Goal: Information Seeking & Learning: Learn about a topic

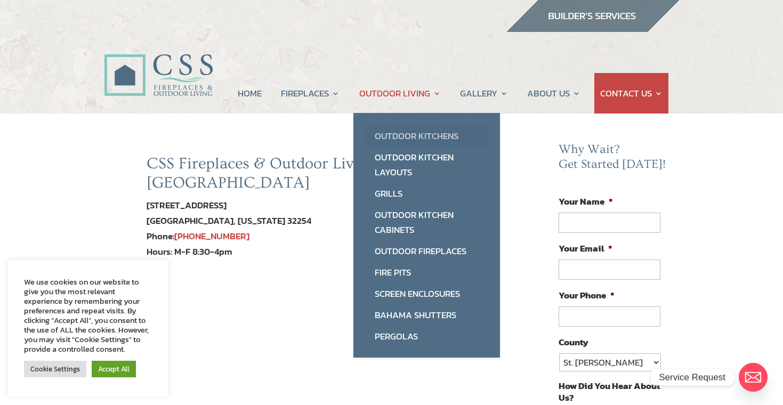
click at [395, 136] on link "Outdoor Kitchens" at bounding box center [426, 135] width 125 height 21
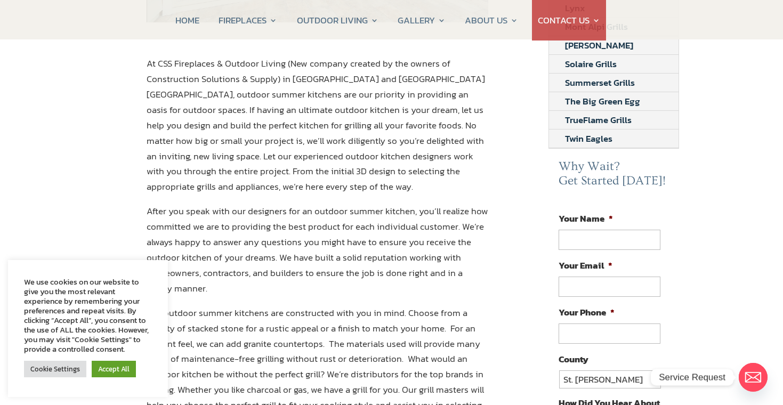
scroll to position [397, 0]
click at [39, 374] on link "Cookie Settings" at bounding box center [55, 369] width 62 height 17
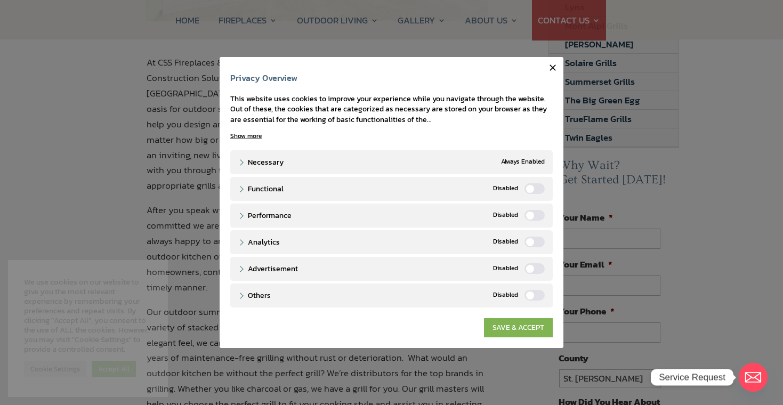
click at [545, 332] on link "SAVE & ACCEPT" at bounding box center [518, 327] width 69 height 19
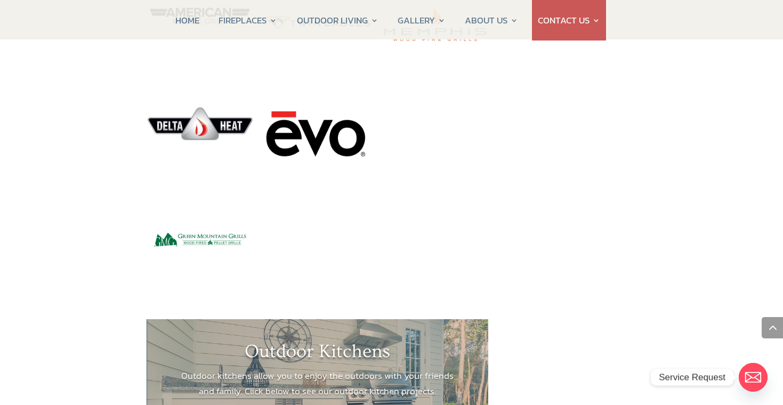
scroll to position [1386, 0]
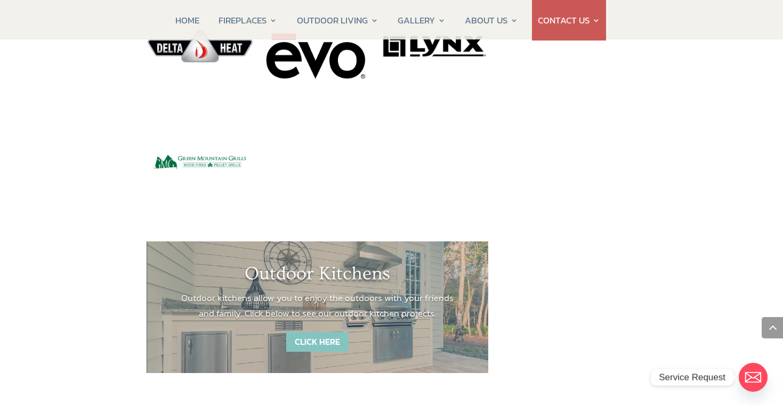
click at [315, 332] on link "CLICK HERE" at bounding box center [317, 342] width 62 height 20
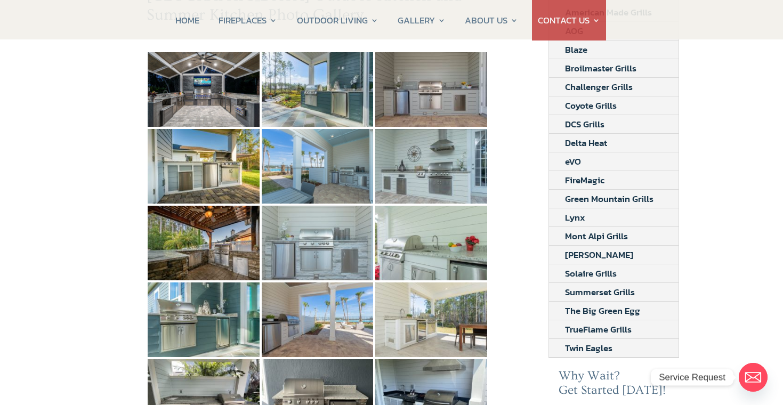
scroll to position [189, 0]
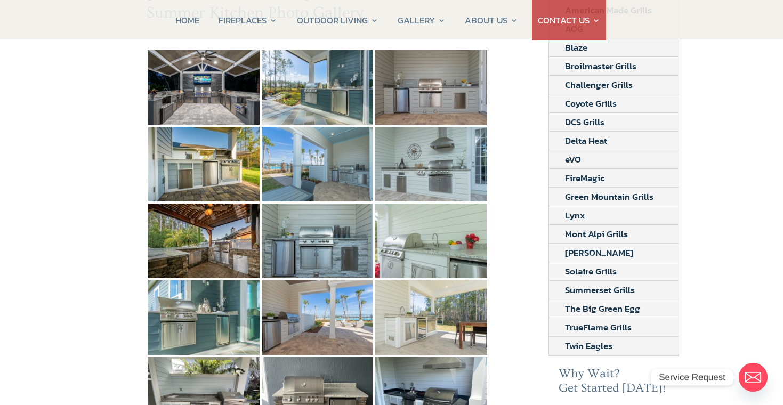
click at [94, 367] on div "[GEOGRAPHIC_DATA] and [GEOGRAPHIC_DATA] Outdoor Kitchen and Summer Kitchen Phot…" at bounding box center [391, 373] width 783 height 899
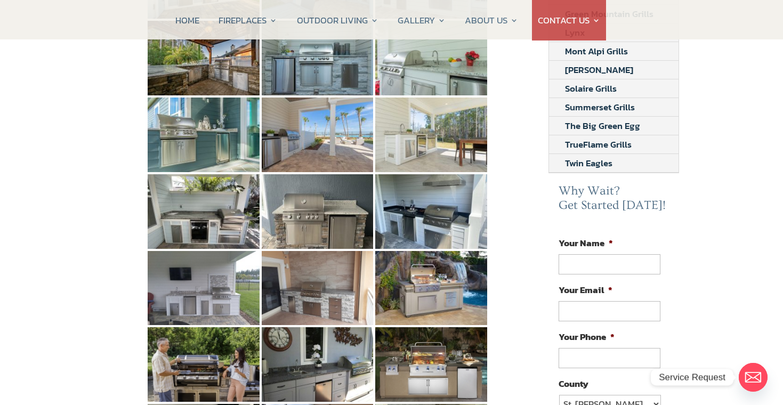
scroll to position [372, 0]
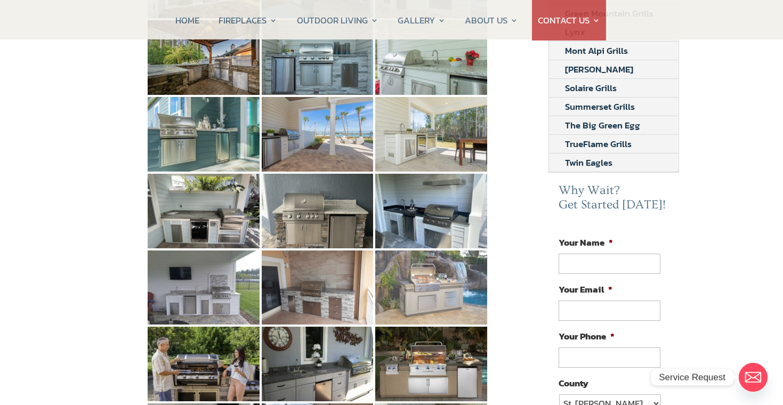
click at [427, 282] on img at bounding box center [431, 287] width 112 height 75
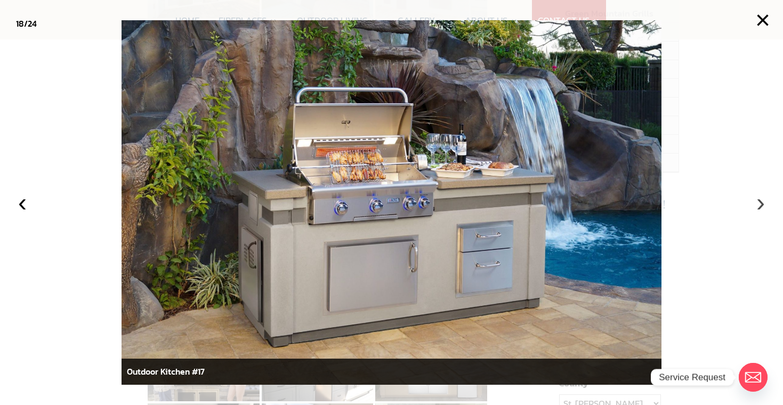
click at [760, 203] on button "›" at bounding box center [759, 202] width 23 height 23
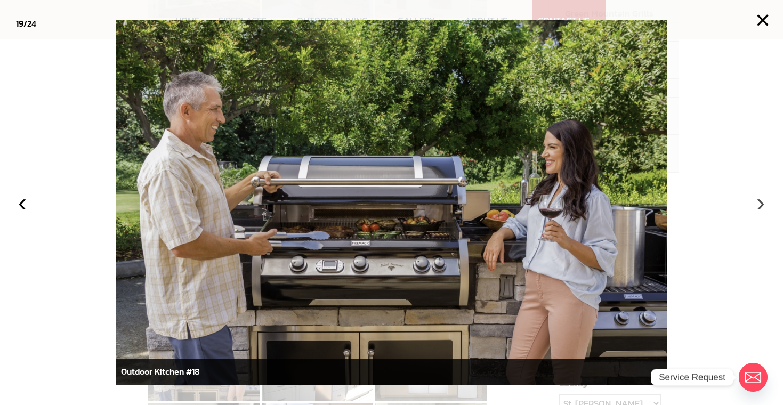
click at [760, 204] on button "›" at bounding box center [759, 202] width 23 height 23
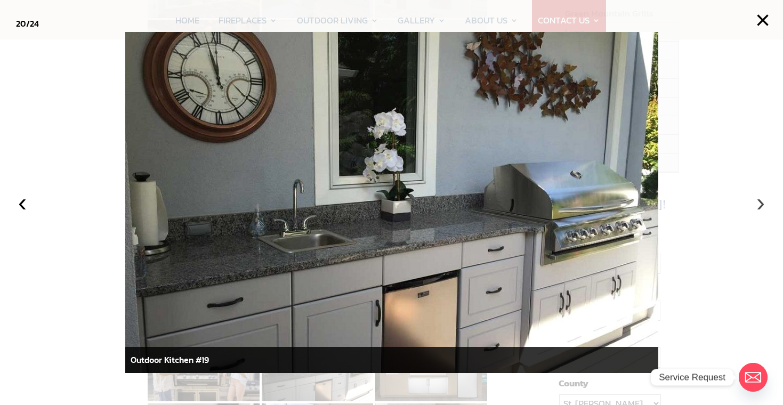
click at [760, 204] on button "›" at bounding box center [759, 202] width 23 height 23
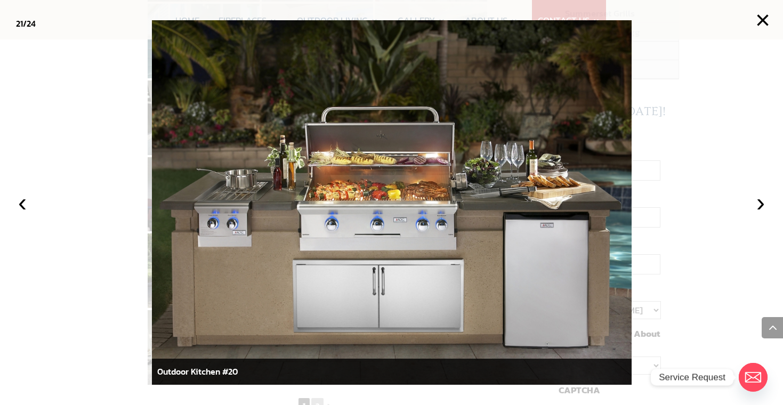
scroll to position [483, 0]
click at [760, 205] on button "›" at bounding box center [759, 202] width 23 height 23
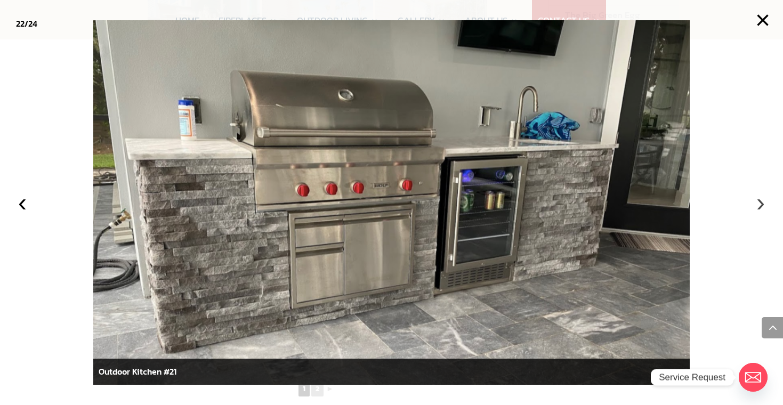
click at [760, 205] on button "›" at bounding box center [759, 202] width 23 height 23
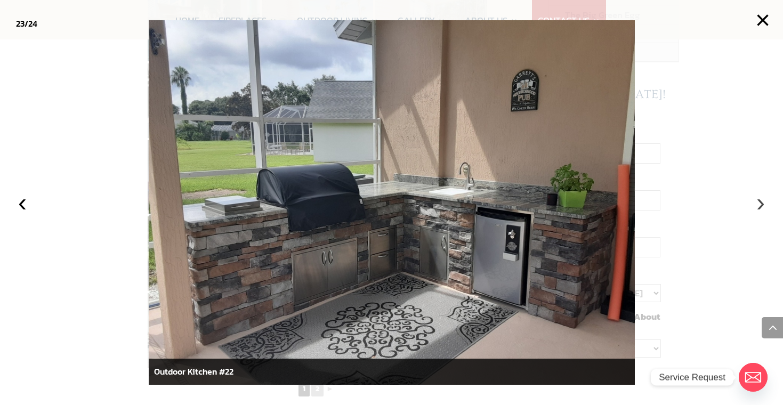
click at [759, 205] on button "›" at bounding box center [759, 202] width 23 height 23
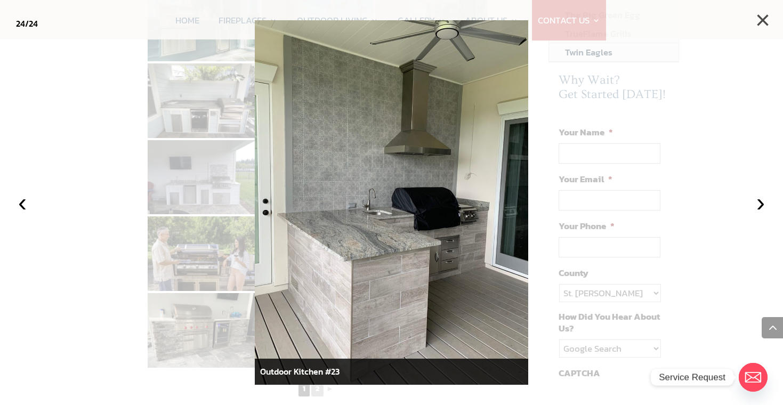
click at [763, 19] on button "×" at bounding box center [762, 20] width 23 height 23
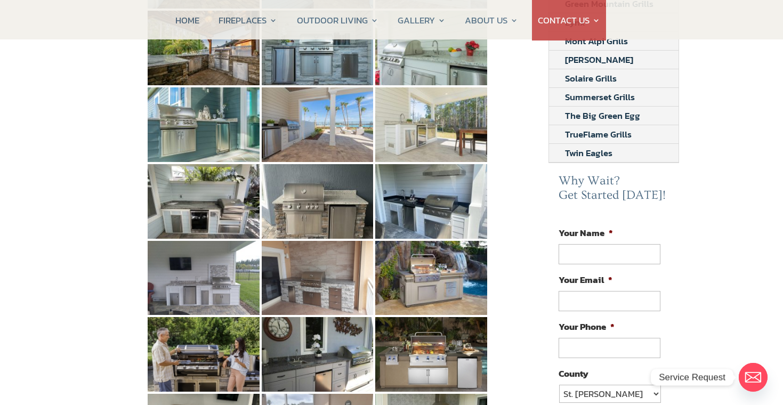
scroll to position [381, 0]
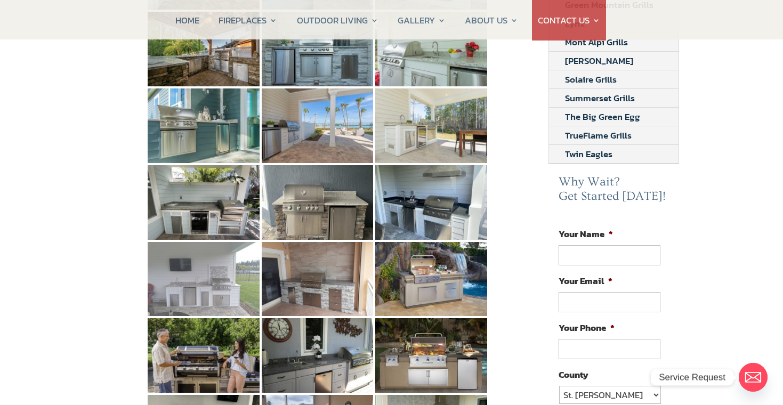
click at [199, 261] on img at bounding box center [204, 279] width 112 height 75
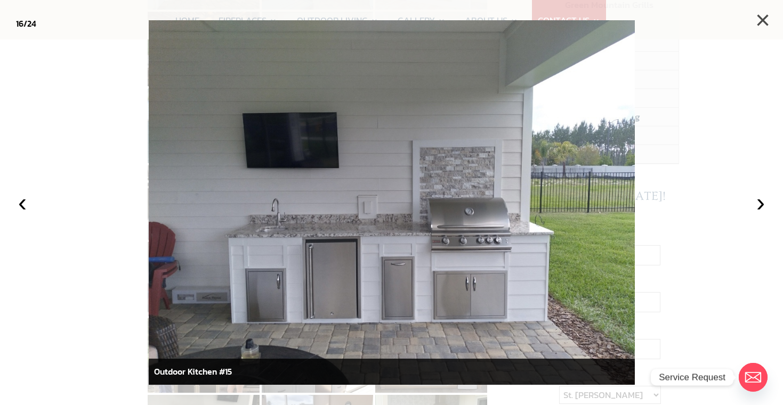
click at [764, 18] on button "×" at bounding box center [762, 20] width 23 height 23
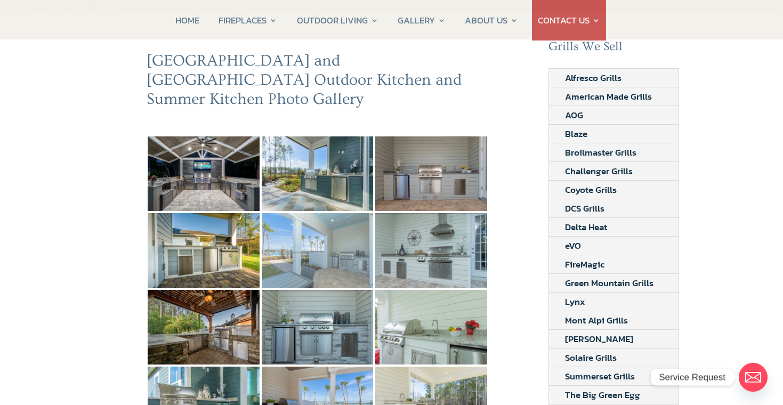
scroll to position [103, 0]
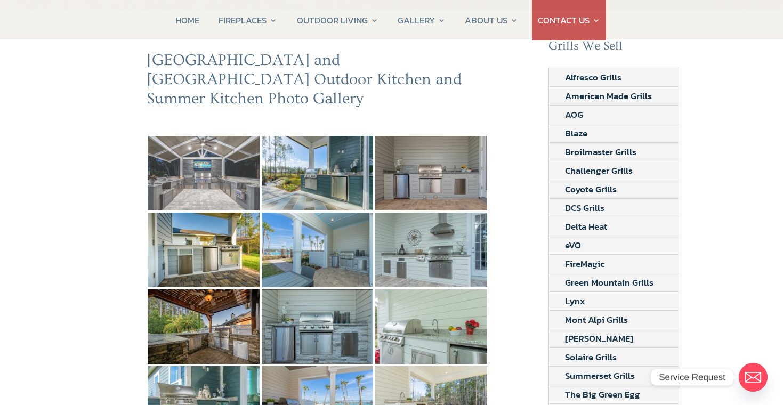
click at [241, 154] on img at bounding box center [204, 173] width 112 height 75
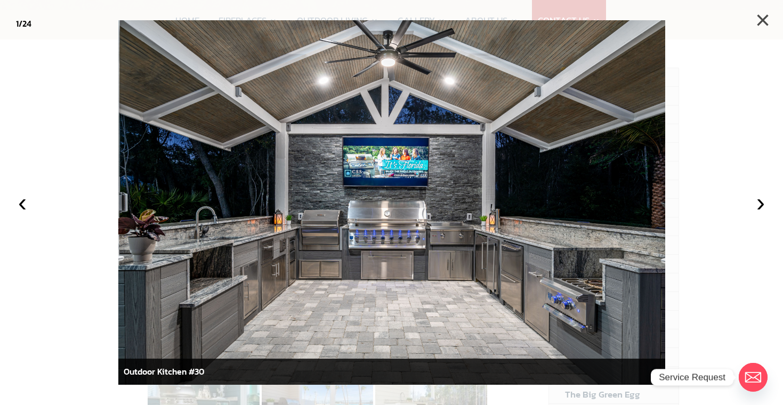
click at [756, 19] on button "×" at bounding box center [762, 20] width 23 height 23
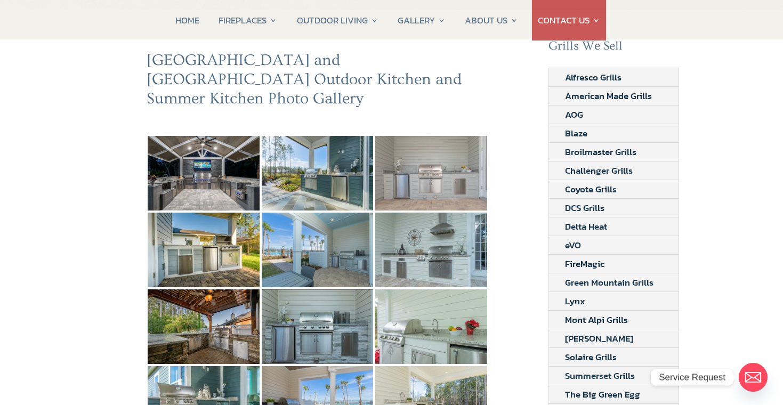
click at [440, 159] on img at bounding box center [431, 173] width 112 height 75
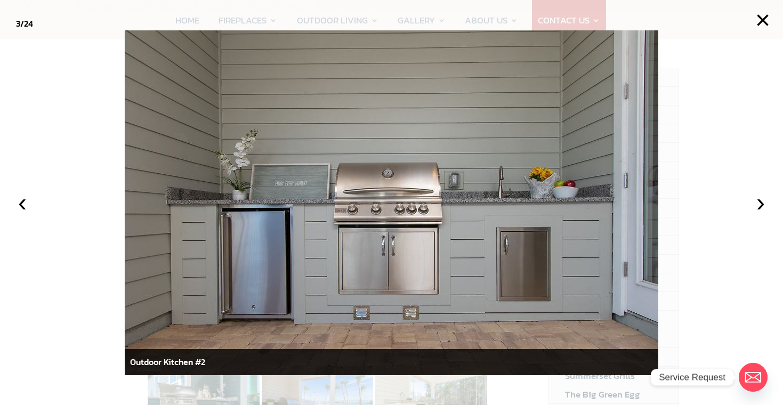
click at [440, 159] on img at bounding box center [391, 202] width 533 height 345
click at [761, 16] on button "×" at bounding box center [762, 20] width 23 height 23
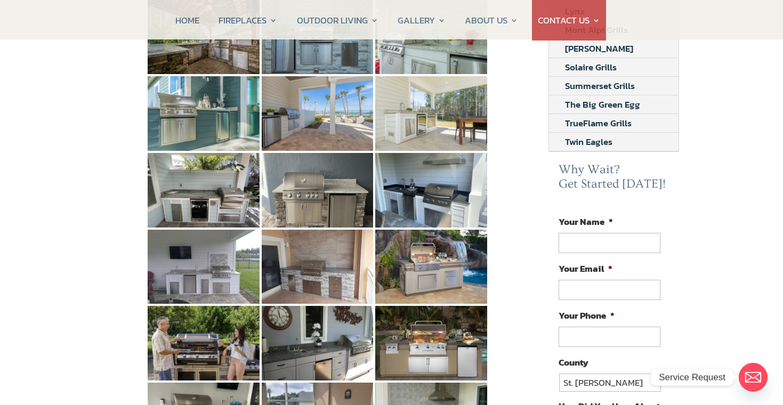
scroll to position [395, 0]
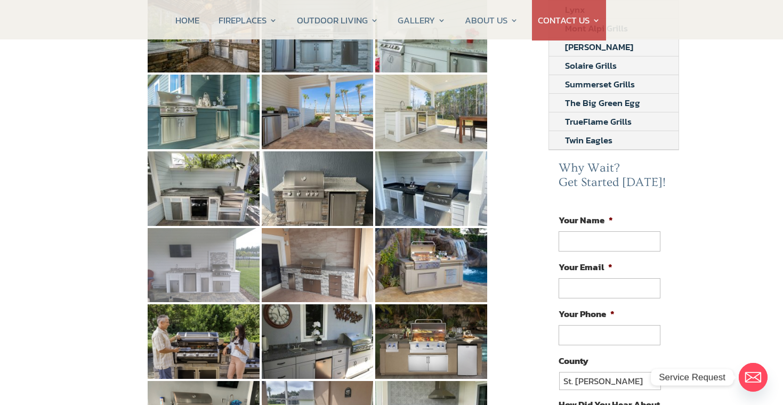
click at [215, 257] on img at bounding box center [204, 265] width 112 height 75
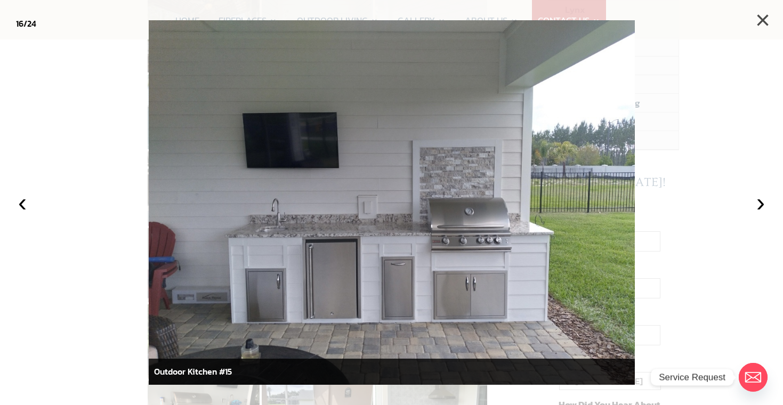
click at [762, 13] on button "×" at bounding box center [762, 20] width 23 height 23
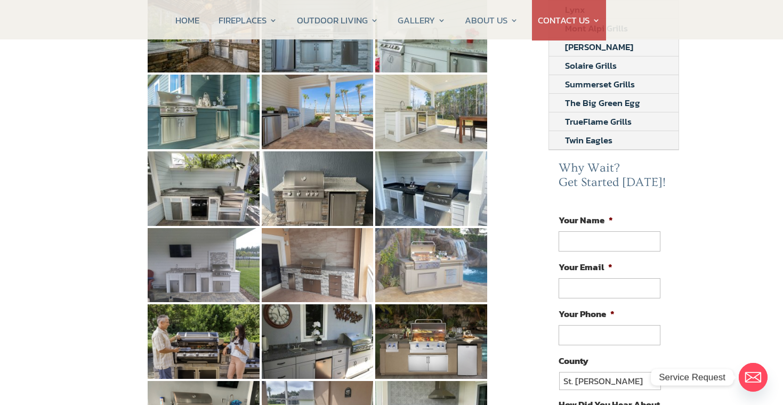
click at [428, 274] on img at bounding box center [431, 265] width 112 height 75
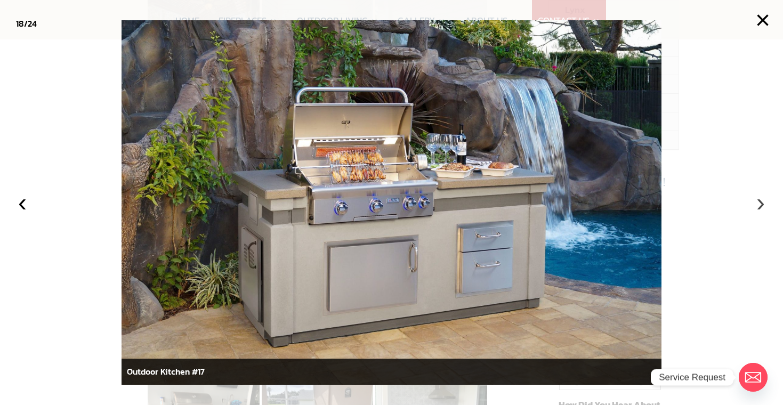
click at [758, 201] on button "›" at bounding box center [759, 202] width 23 height 23
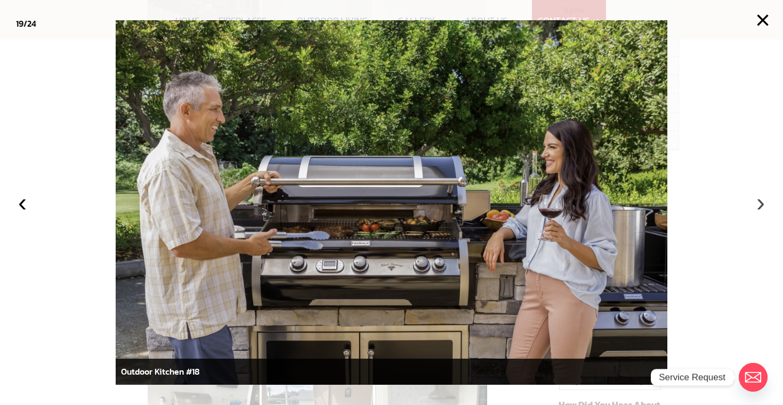
click at [758, 201] on button "›" at bounding box center [759, 202] width 23 height 23
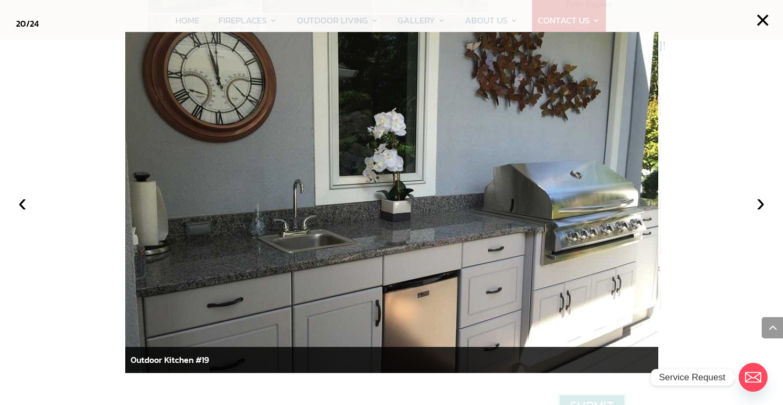
scroll to position [533, 0]
click at [760, 204] on button "›" at bounding box center [759, 202] width 23 height 23
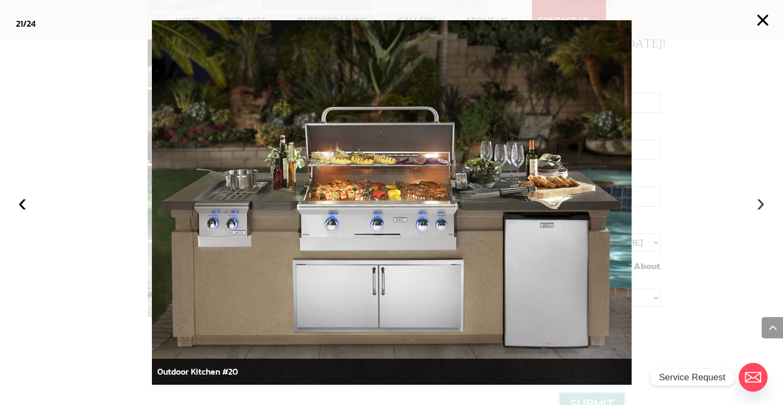
click at [759, 203] on button "›" at bounding box center [759, 202] width 23 height 23
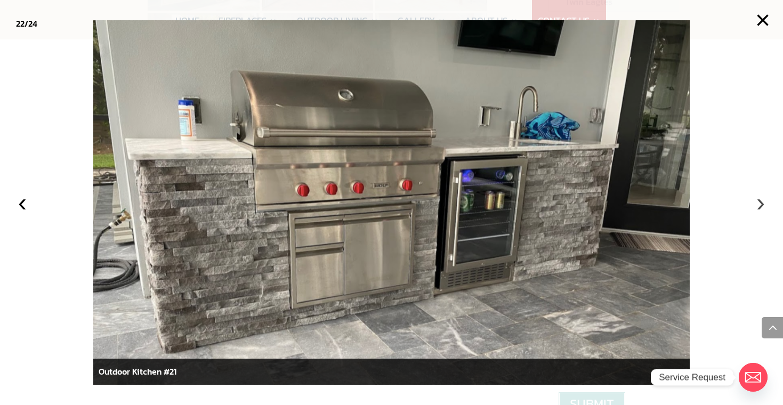
click at [760, 202] on button "›" at bounding box center [759, 202] width 23 height 23
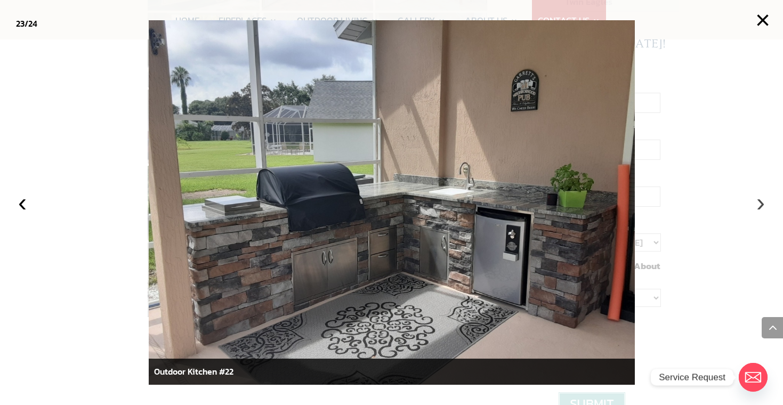
click at [760, 202] on button "›" at bounding box center [759, 202] width 23 height 23
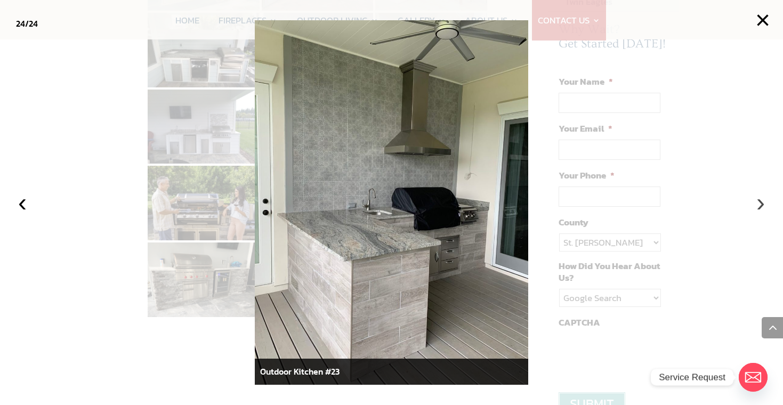
click at [760, 202] on button "›" at bounding box center [759, 202] width 23 height 23
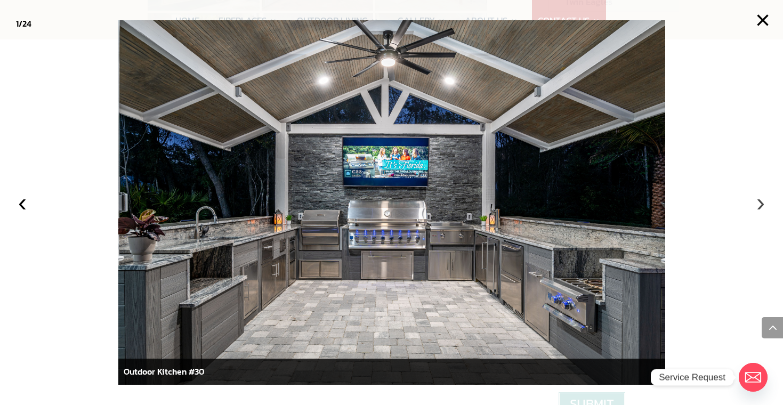
click at [760, 202] on button "›" at bounding box center [759, 202] width 23 height 23
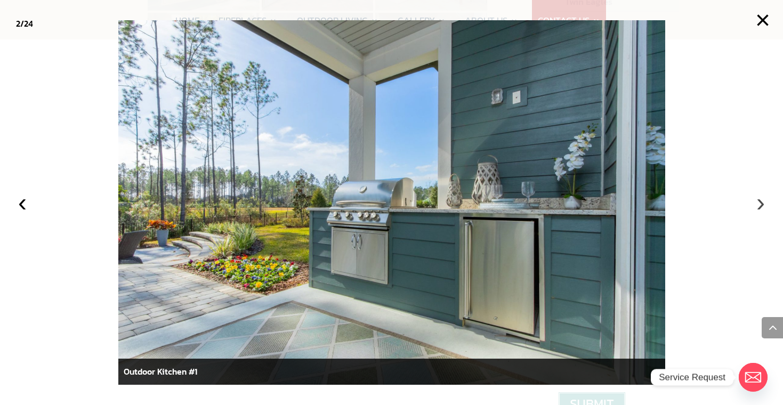
click at [760, 202] on button "›" at bounding box center [759, 202] width 23 height 23
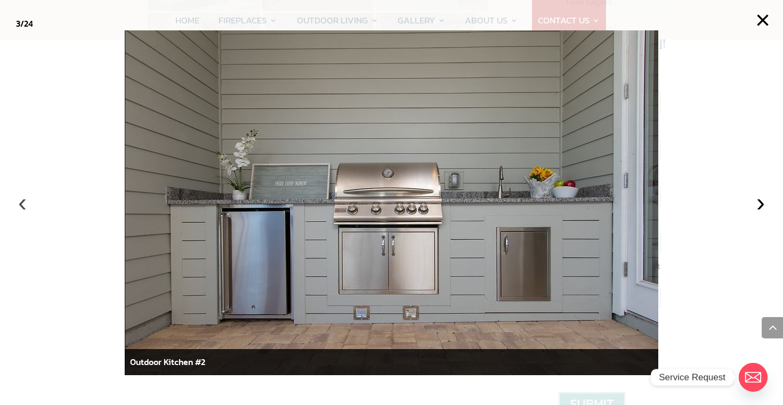
click at [16, 204] on button "‹" at bounding box center [22, 202] width 23 height 23
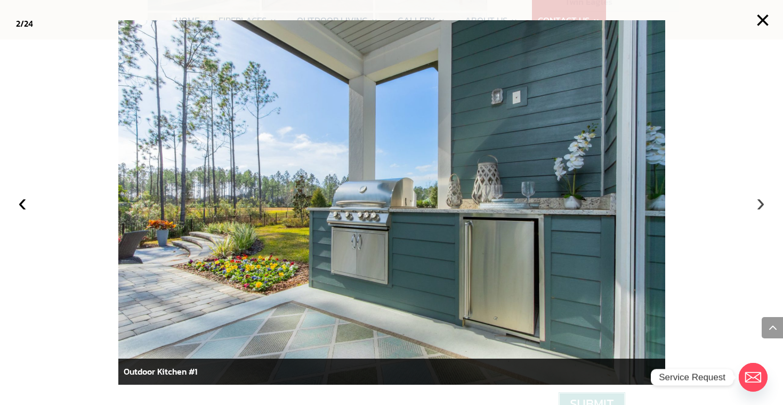
click at [760, 203] on button "›" at bounding box center [759, 202] width 23 height 23
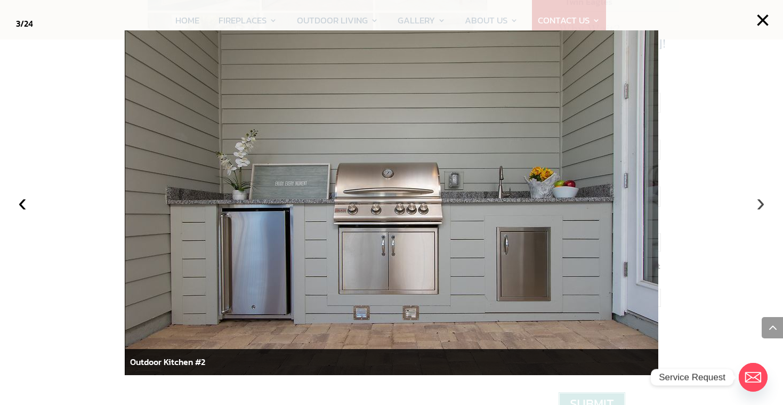
click at [760, 204] on button "›" at bounding box center [759, 202] width 23 height 23
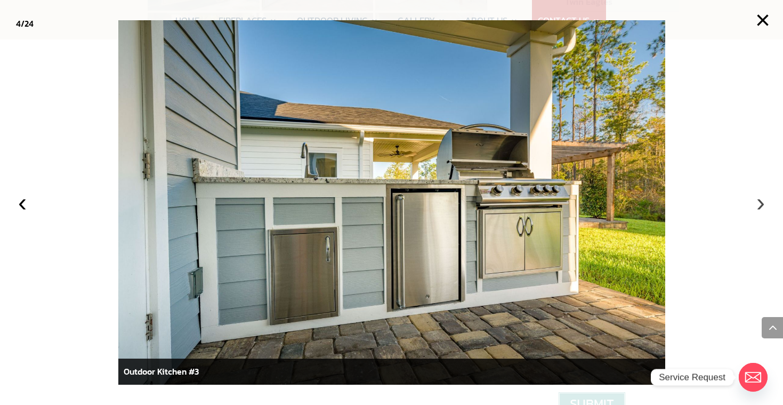
click at [760, 204] on button "›" at bounding box center [759, 202] width 23 height 23
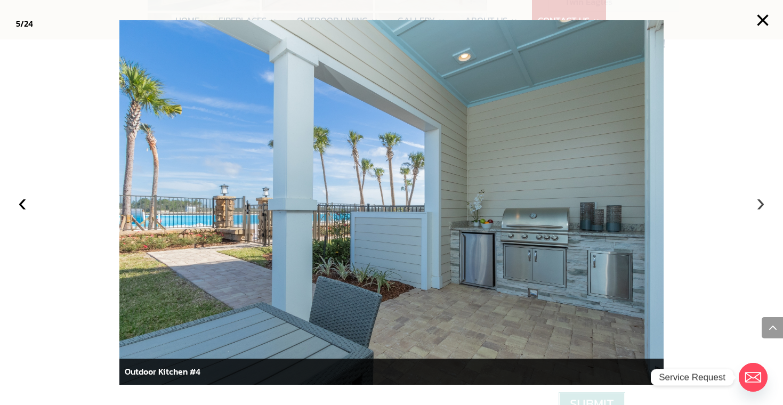
click at [760, 204] on button "›" at bounding box center [759, 202] width 23 height 23
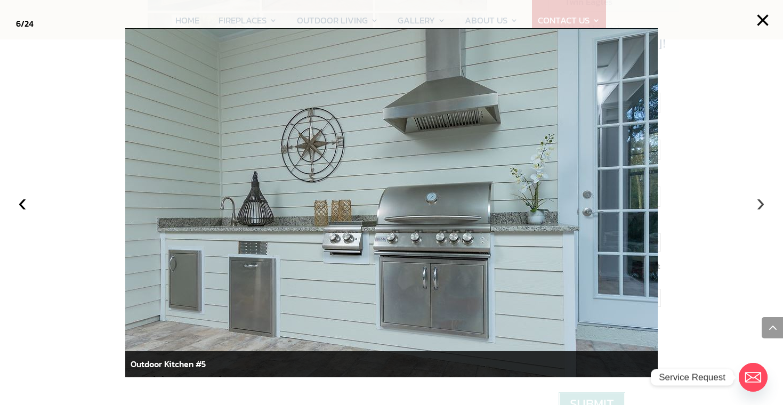
click at [760, 204] on button "›" at bounding box center [759, 202] width 23 height 23
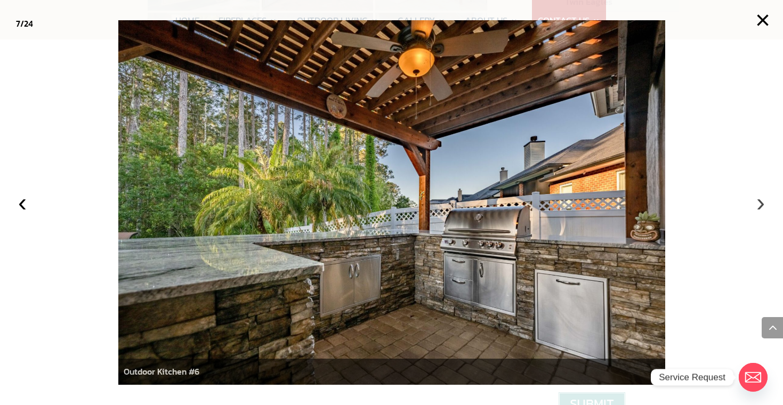
click at [760, 204] on button "›" at bounding box center [759, 202] width 23 height 23
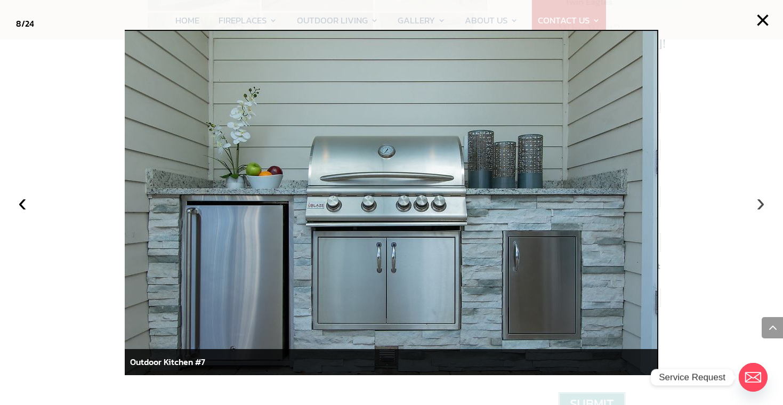
click at [760, 204] on button "›" at bounding box center [759, 202] width 23 height 23
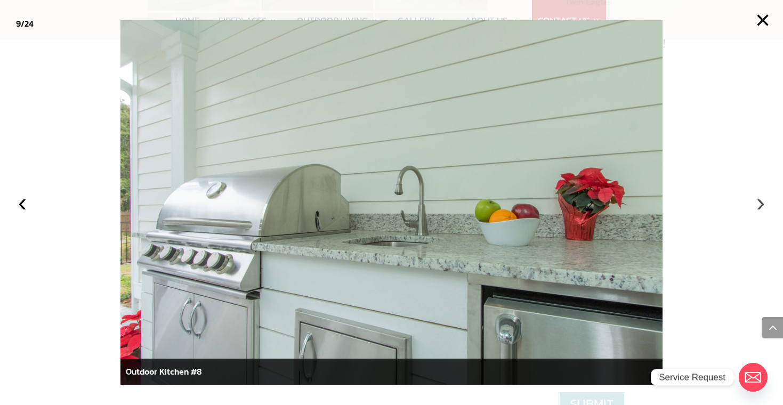
click at [760, 204] on button "›" at bounding box center [759, 202] width 23 height 23
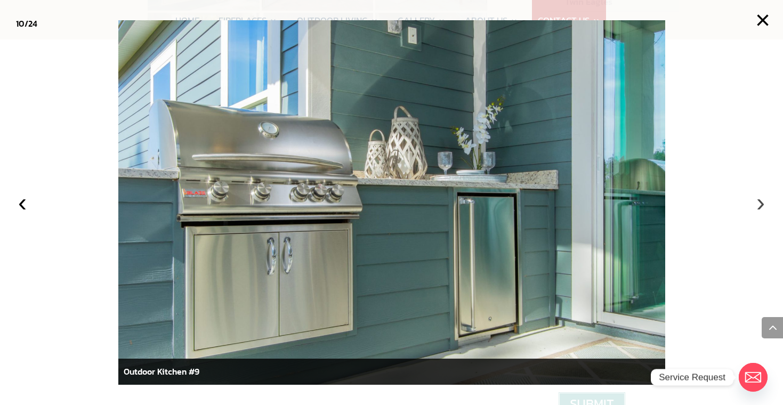
click at [760, 204] on button "›" at bounding box center [759, 202] width 23 height 23
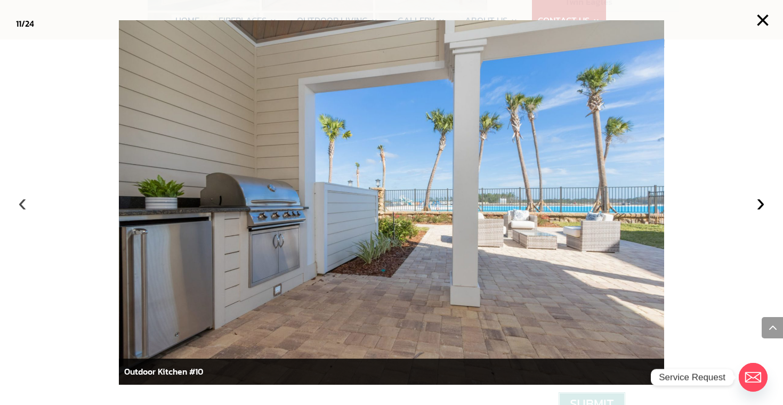
click at [21, 204] on button "‹" at bounding box center [22, 202] width 23 height 23
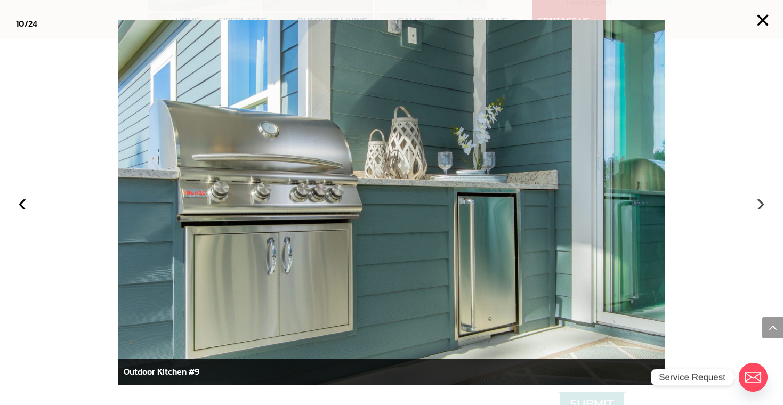
click at [758, 202] on button "›" at bounding box center [759, 202] width 23 height 23
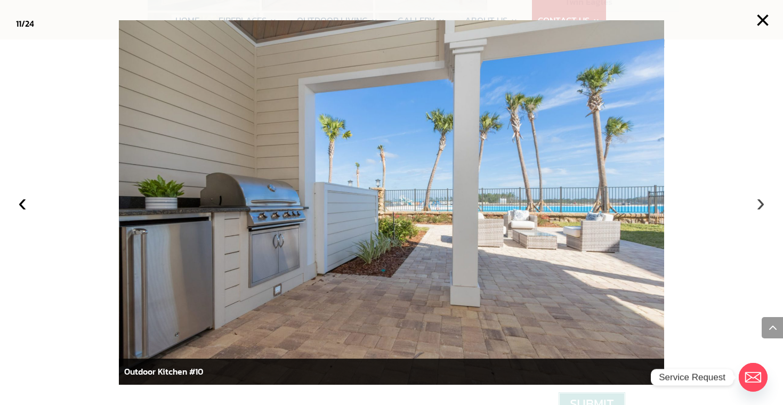
click at [758, 202] on button "›" at bounding box center [759, 202] width 23 height 23
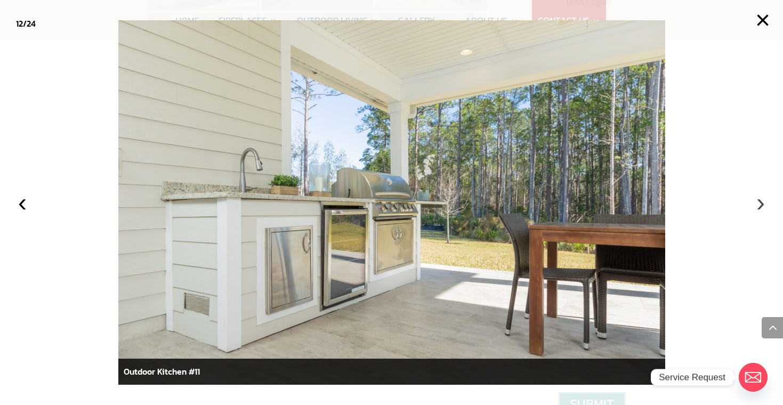
click at [758, 202] on button "›" at bounding box center [759, 202] width 23 height 23
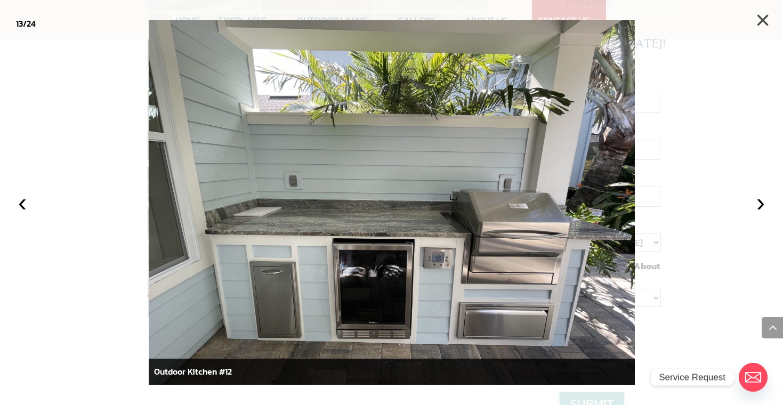
click at [758, 20] on button "×" at bounding box center [762, 20] width 23 height 23
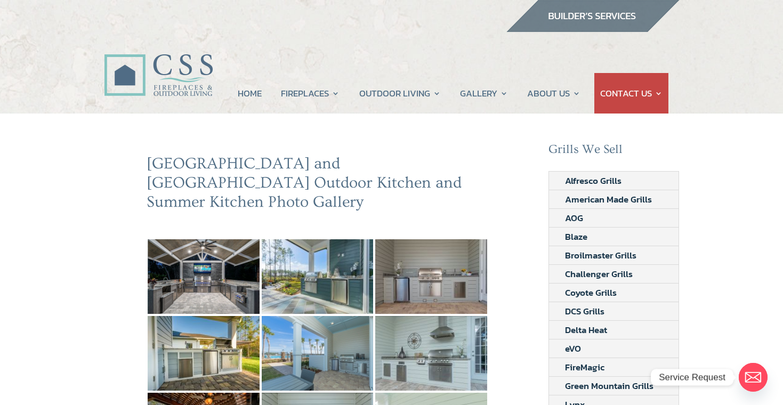
scroll to position [0, 0]
click at [593, 182] on link "Alfresco Grills" at bounding box center [593, 181] width 88 height 18
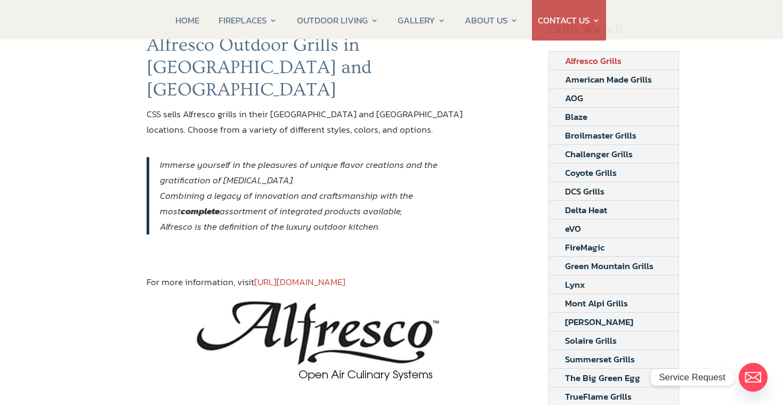
scroll to position [120, 0]
click at [597, 76] on link "American Made Grills" at bounding box center [608, 79] width 119 height 18
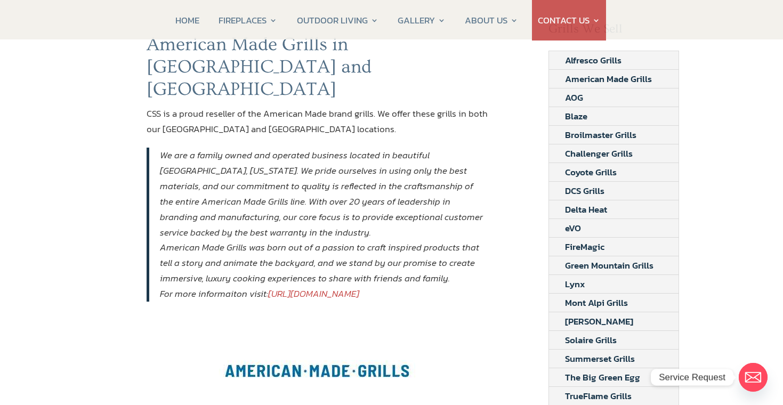
scroll to position [109, 0]
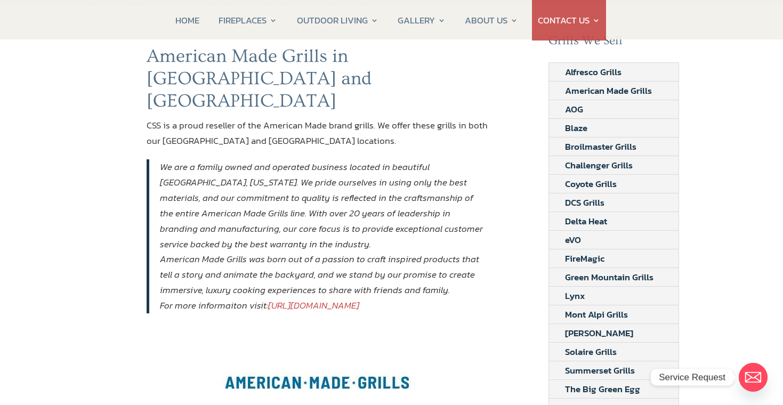
click at [612, 107] on li "AOG" at bounding box center [614, 109] width 130 height 19
click at [579, 114] on link "AOG" at bounding box center [574, 109] width 50 height 18
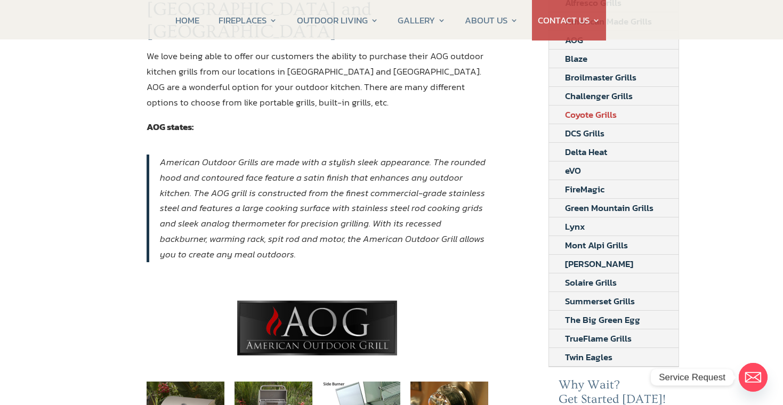
scroll to position [112, 0]
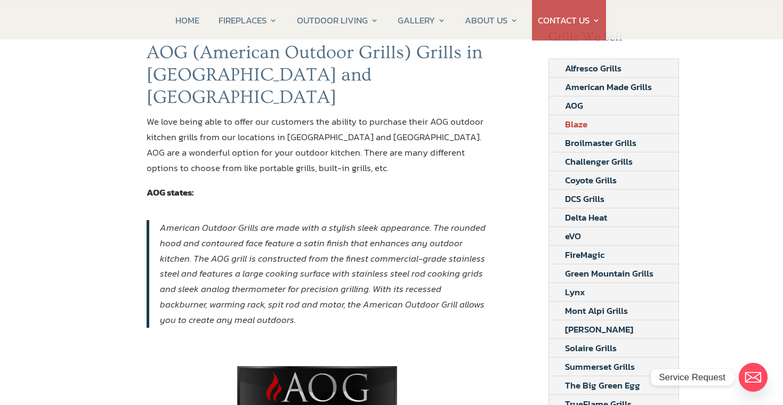
click at [577, 124] on link "Blaze" at bounding box center [576, 124] width 54 height 18
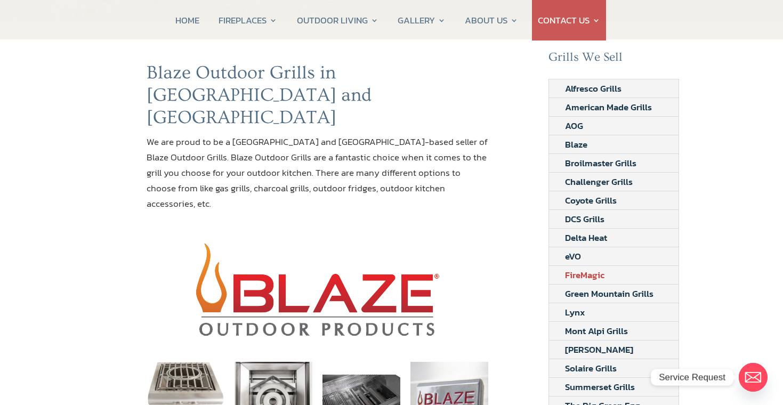
scroll to position [91, 0]
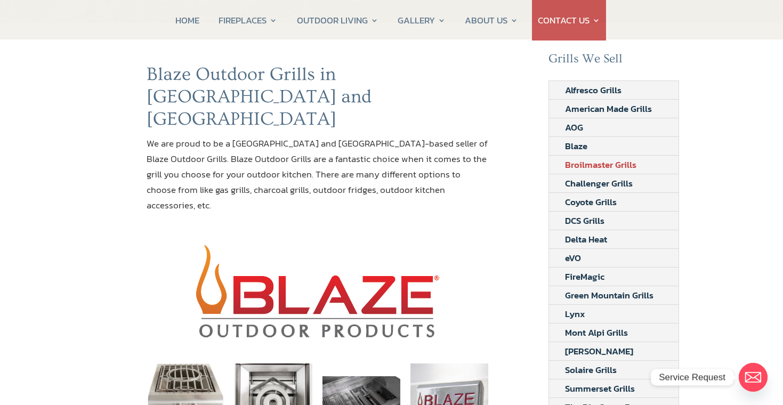
click at [574, 162] on link "Broilmaster Grills" at bounding box center [600, 165] width 103 height 18
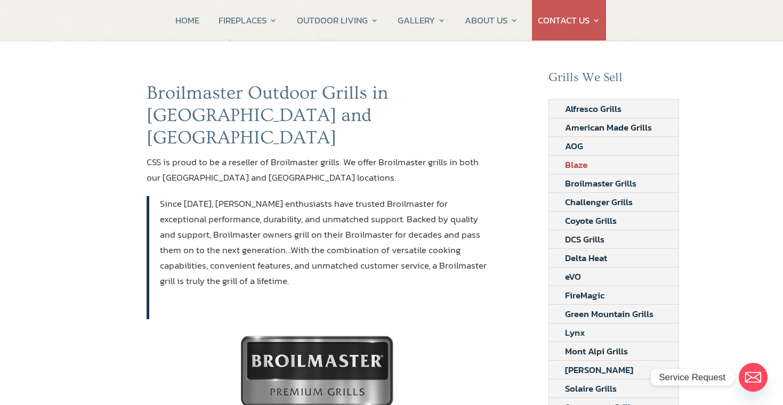
scroll to position [72, 0]
click at [577, 204] on link "Challenger Grills" at bounding box center [599, 201] width 100 height 18
click at [591, 218] on link "Coyote Grills" at bounding box center [591, 220] width 84 height 18
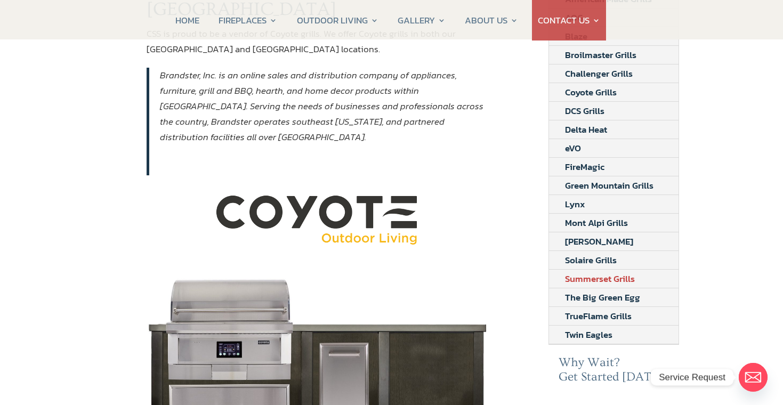
scroll to position [185, 0]
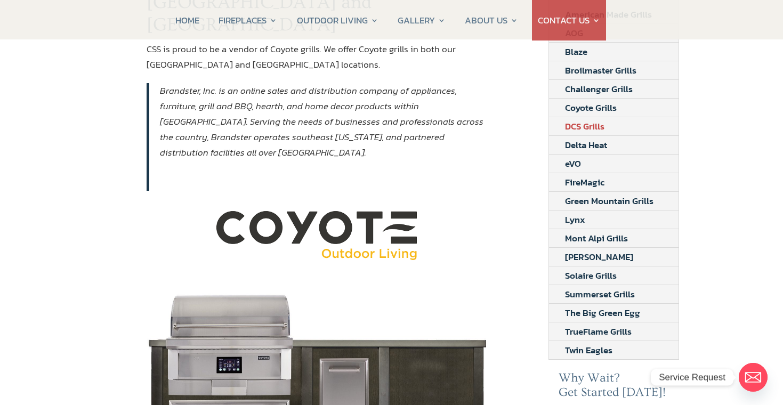
click at [579, 126] on link "DCS Grills" at bounding box center [584, 126] width 71 height 18
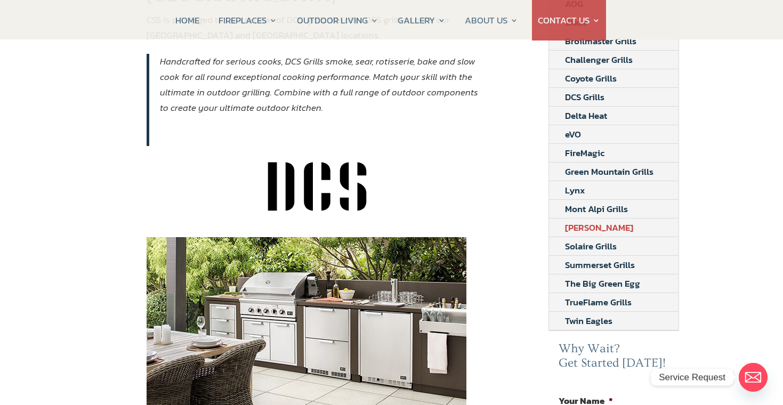
scroll to position [210, 0]
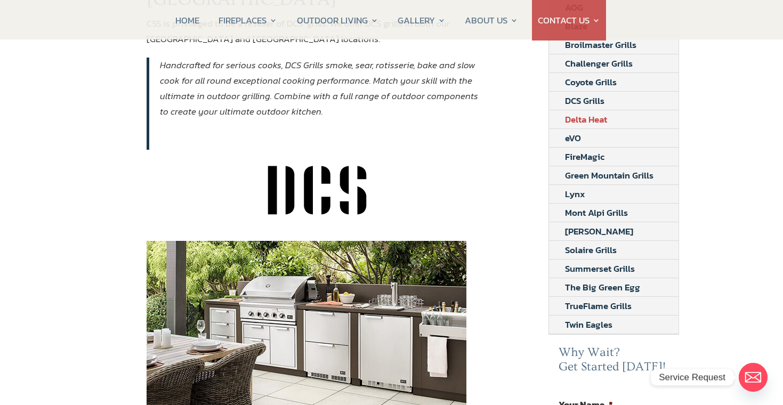
click at [581, 119] on link "Delta Heat" at bounding box center [586, 119] width 74 height 18
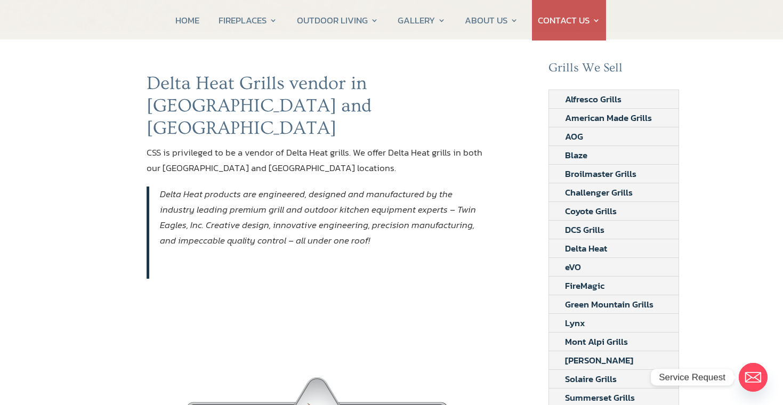
scroll to position [85, 0]
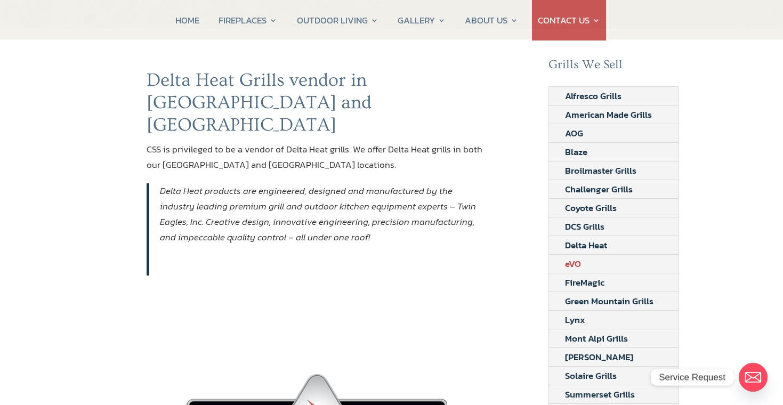
click at [576, 264] on link "eVO" at bounding box center [573, 264] width 48 height 18
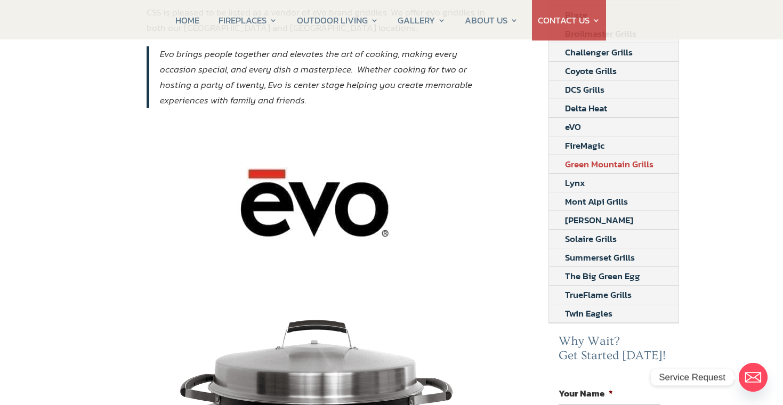
scroll to position [223, 0]
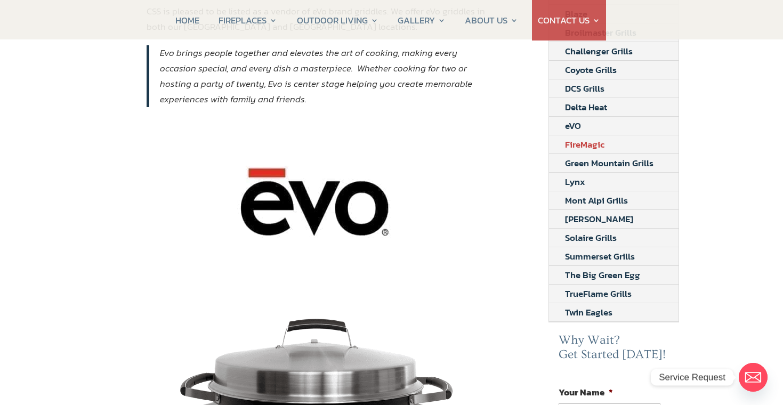
click at [585, 145] on link "FireMagic" at bounding box center [584, 144] width 71 height 18
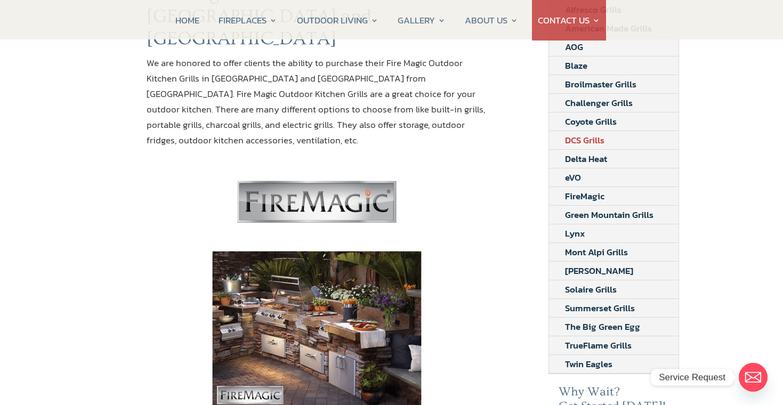
scroll to position [170, 0]
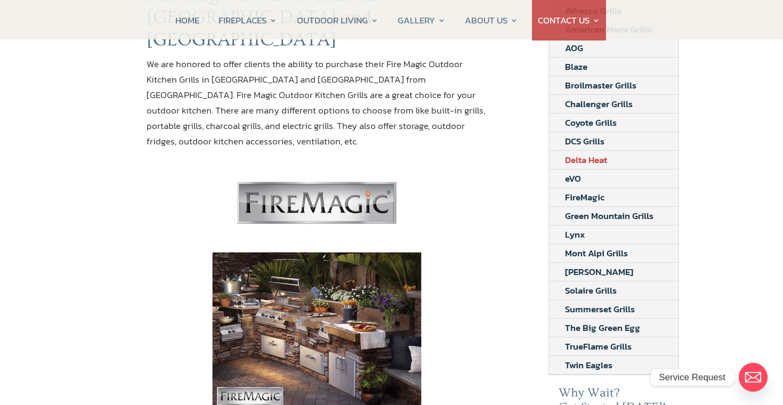
click at [584, 164] on link "Delta Heat" at bounding box center [586, 160] width 74 height 18
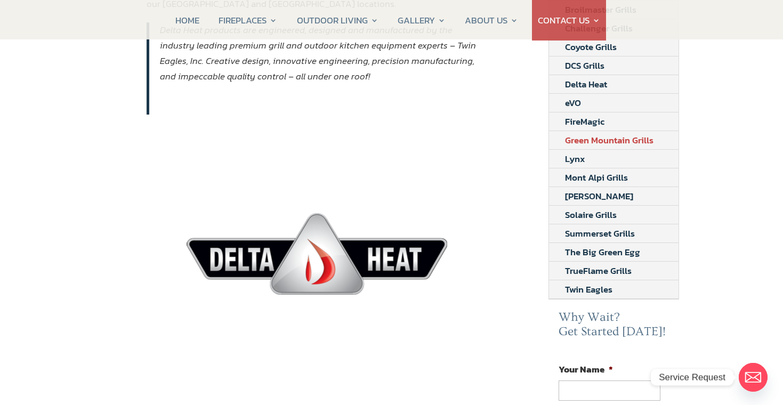
scroll to position [247, 0]
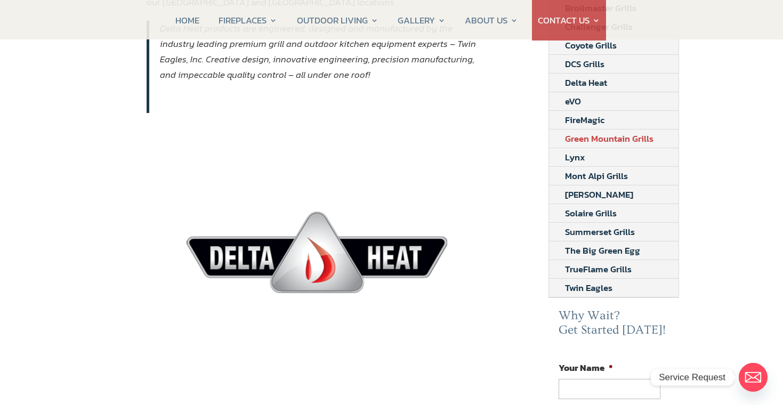
click at [583, 137] on link "Green Mountain Grills" at bounding box center [609, 138] width 120 height 18
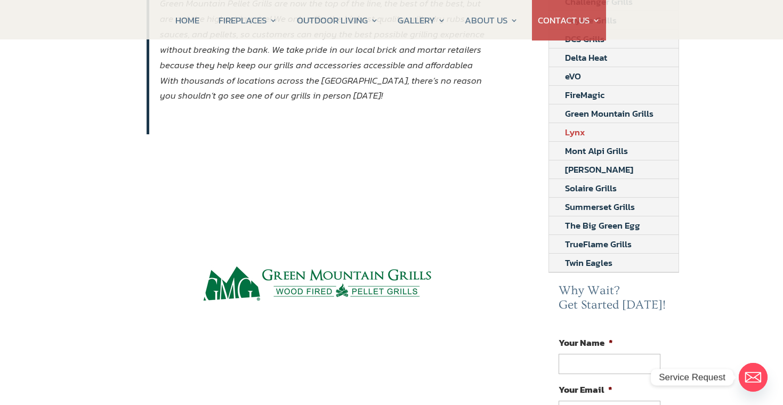
scroll to position [275, 0]
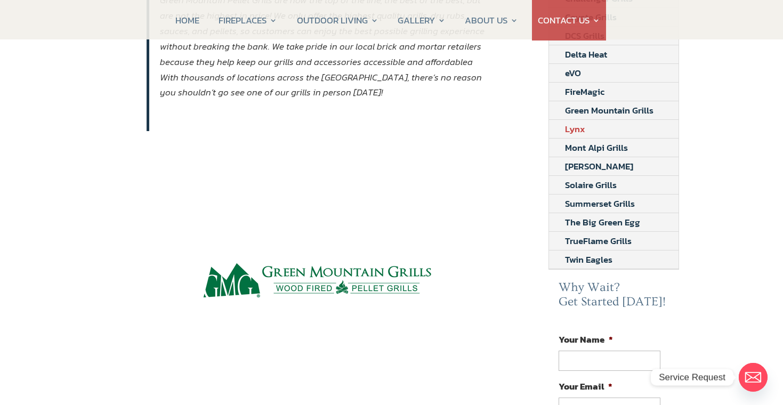
click at [580, 130] on link "Lynx" at bounding box center [575, 129] width 52 height 18
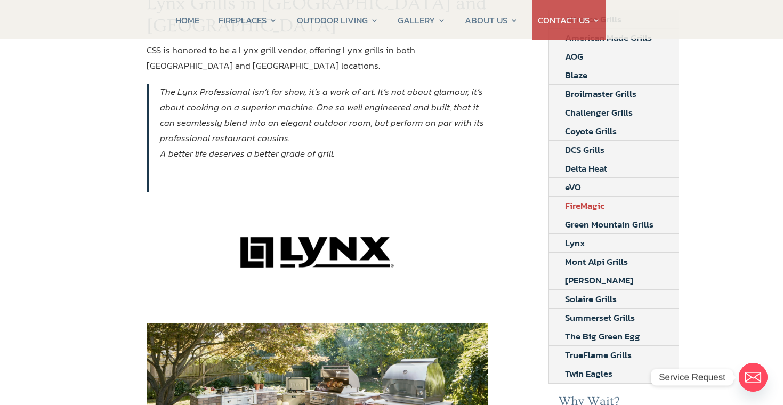
scroll to position [162, 0]
click at [596, 263] on link "Mont Alpi Grills" at bounding box center [596, 261] width 95 height 18
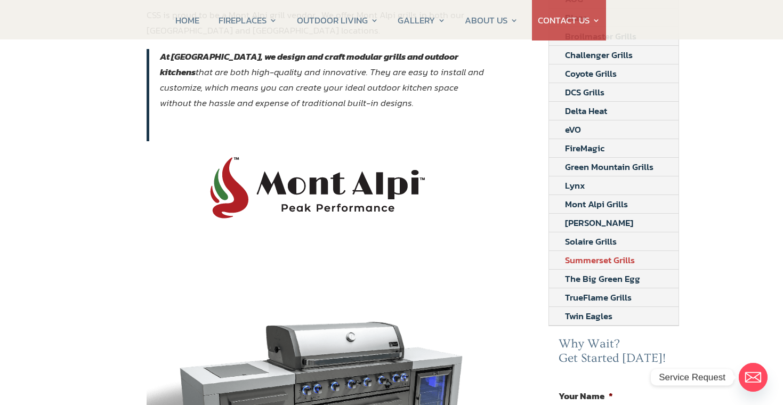
scroll to position [220, 0]
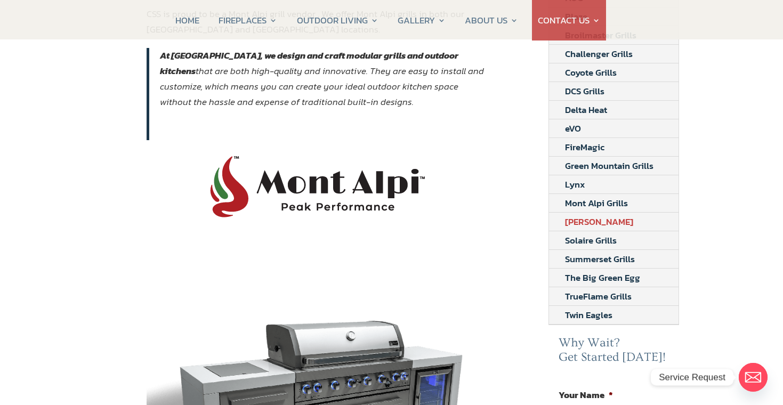
click at [594, 223] on link "[PERSON_NAME]" at bounding box center [599, 222] width 100 height 18
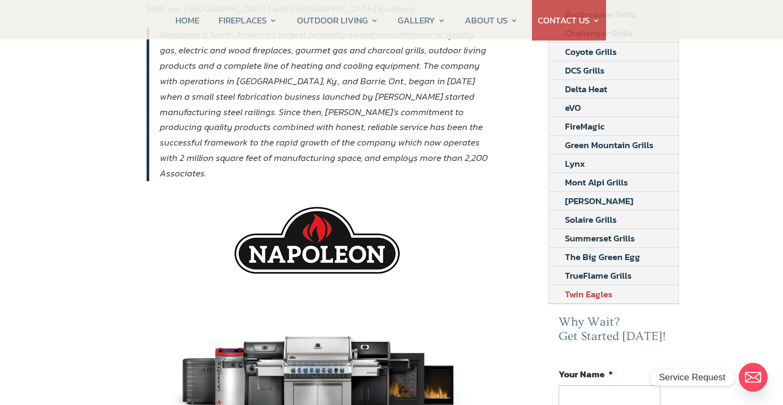
scroll to position [242, 0]
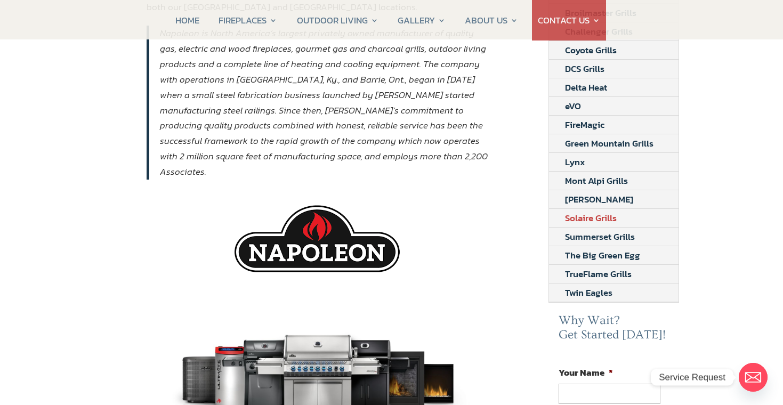
click at [593, 218] on link "Solaire Grills" at bounding box center [591, 218] width 84 height 18
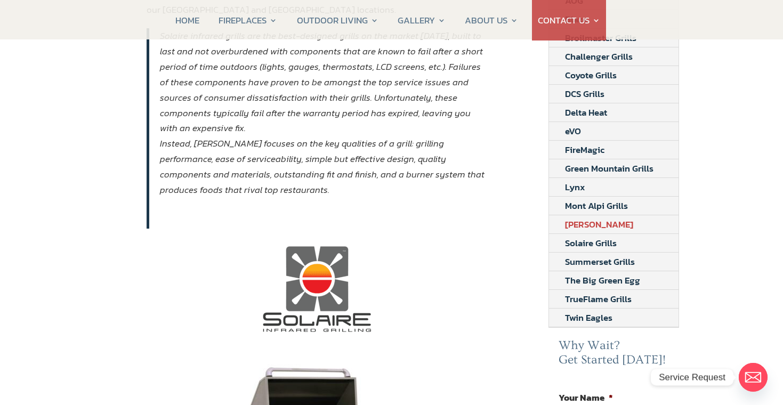
scroll to position [220, 0]
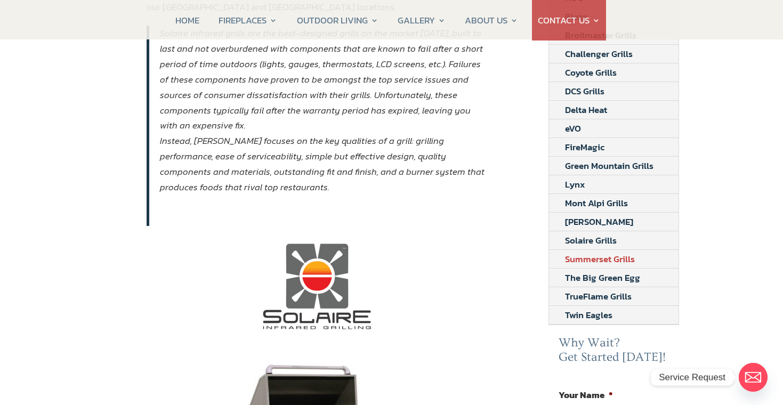
click at [589, 259] on link "Summerset Grills" at bounding box center [600, 259] width 102 height 18
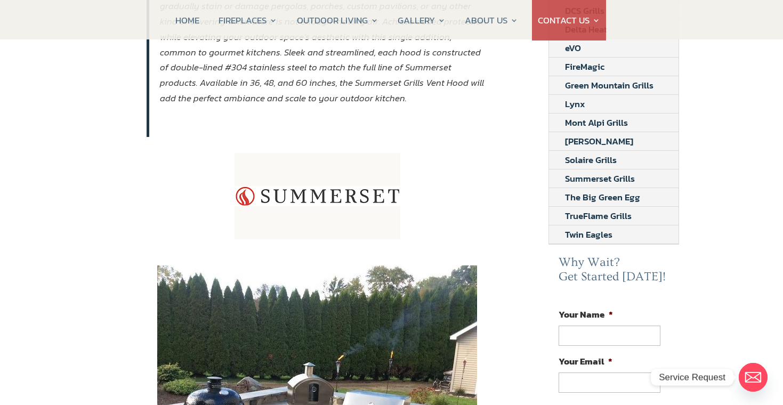
scroll to position [295, 0]
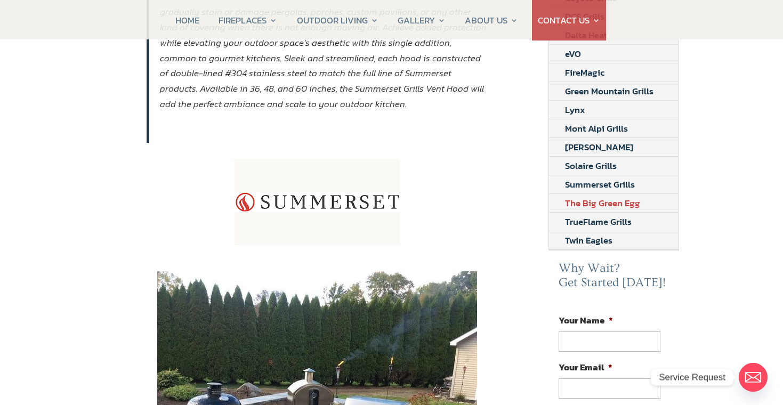
click at [596, 202] on link "The Big Green Egg" at bounding box center [602, 203] width 107 height 18
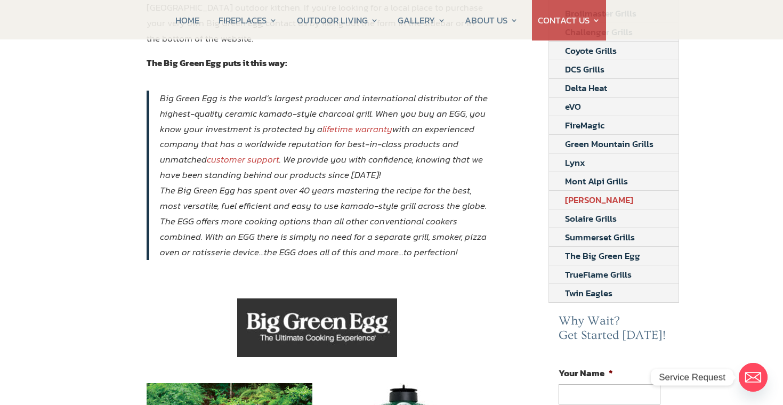
scroll to position [245, 0]
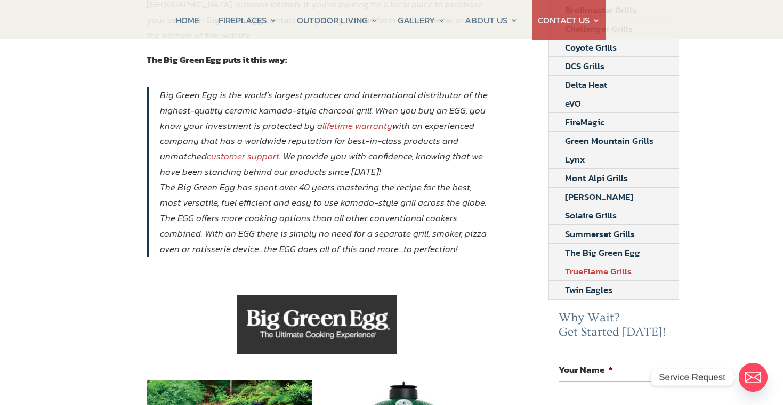
click at [590, 271] on link "TrueFlame Grills" at bounding box center [598, 271] width 99 height 18
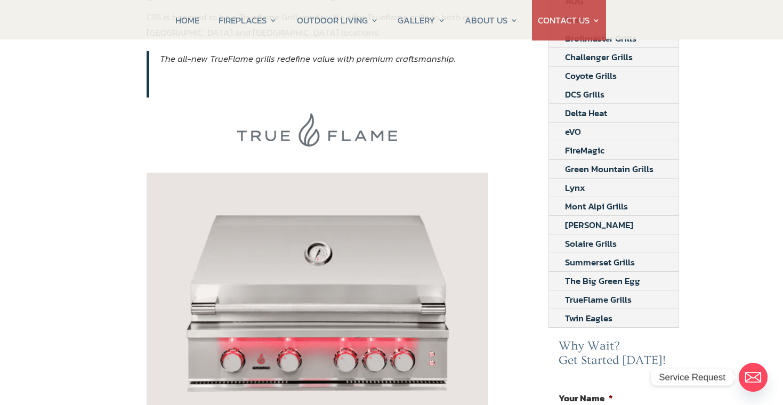
scroll to position [220, 0]
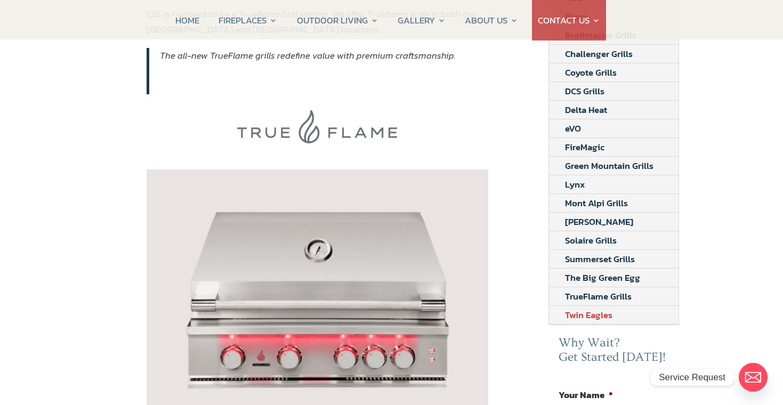
click at [574, 316] on link "Twin Eagles" at bounding box center [588, 315] width 79 height 18
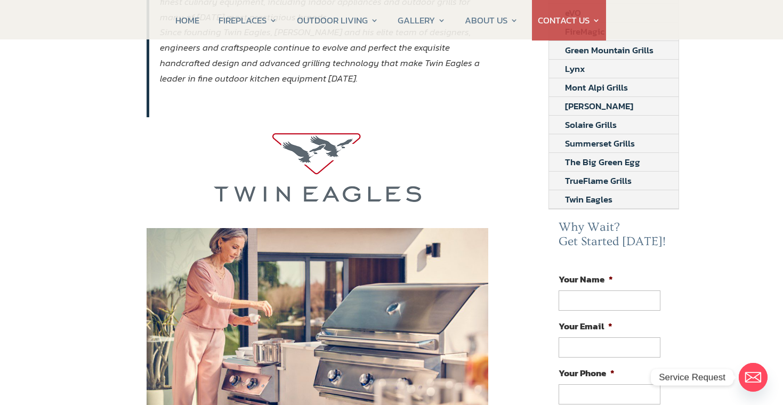
scroll to position [317, 0]
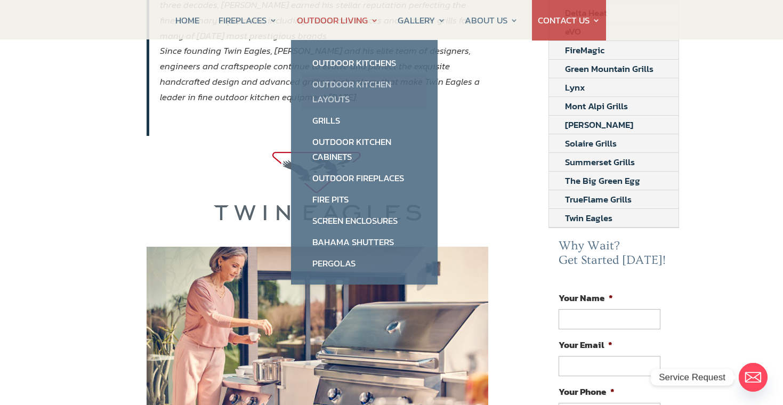
click at [325, 97] on link "Outdoor Kitchen Layouts" at bounding box center [364, 92] width 125 height 36
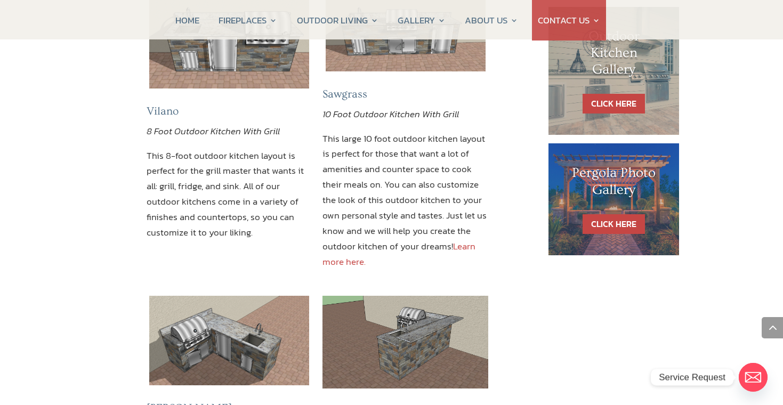
scroll to position [727, 0]
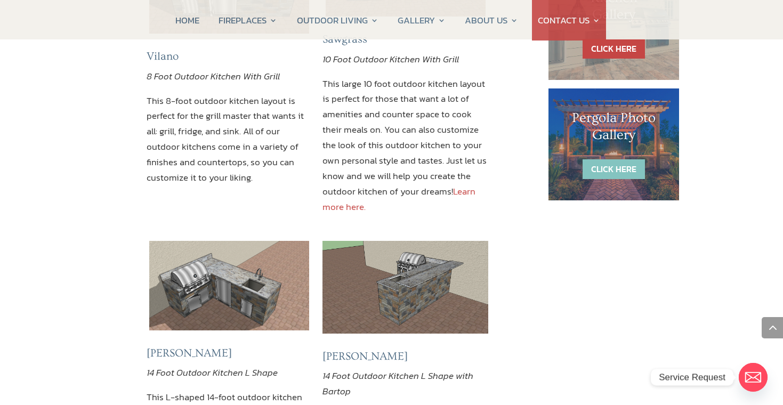
click at [597, 160] on link "CLICK HERE" at bounding box center [613, 169] width 62 height 20
